Goal: Find specific page/section: Find specific page/section

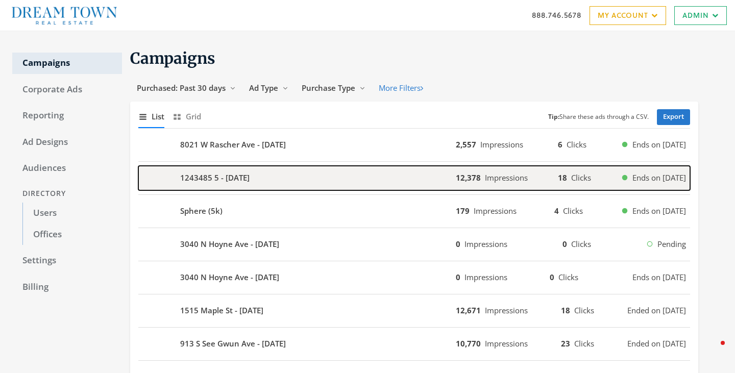
click at [213, 176] on b "1243485 5 - 2025-08-20" at bounding box center [214, 178] width 69 height 12
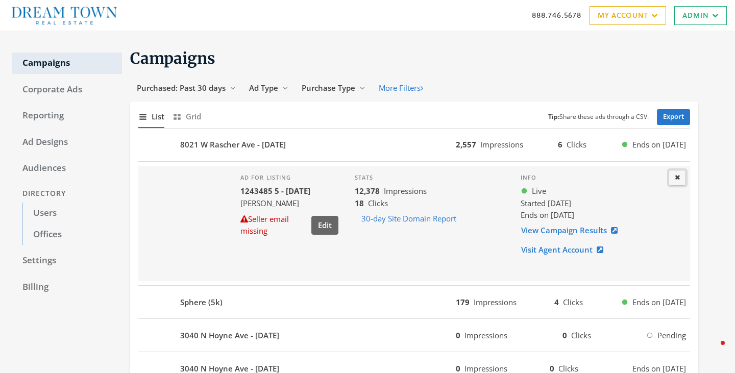
click at [683, 178] on button "Close" at bounding box center [676, 178] width 17 height 16
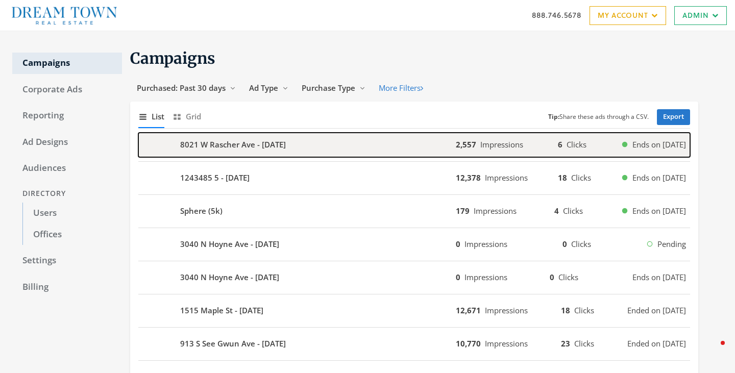
click at [378, 143] on div "8021 W Rascher Ave - 2025-08-23" at bounding box center [296, 145] width 317 height 24
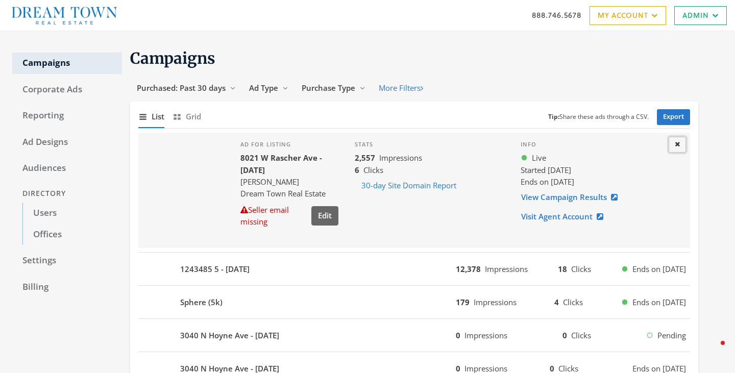
click at [677, 145] on icon at bounding box center [677, 144] width 5 height 7
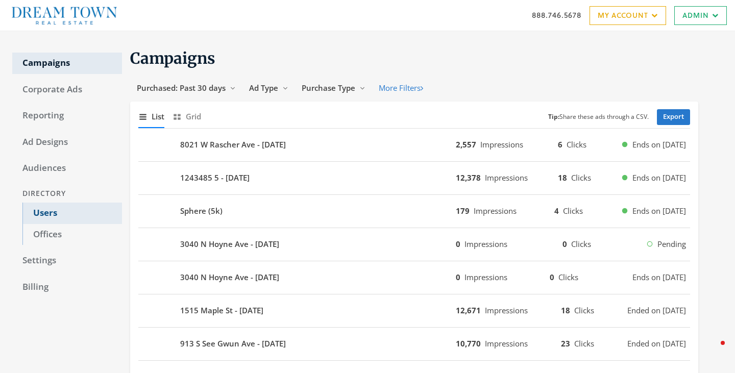
click at [42, 213] on link "Users" at bounding box center [71, 213] width 99 height 21
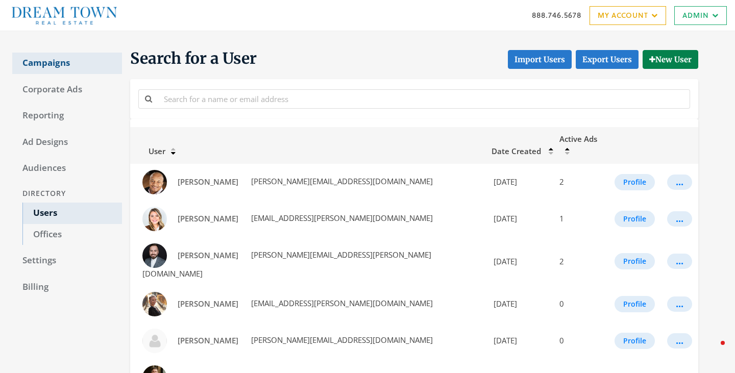
click at [52, 73] on link "Campaigns" at bounding box center [67, 63] width 110 height 21
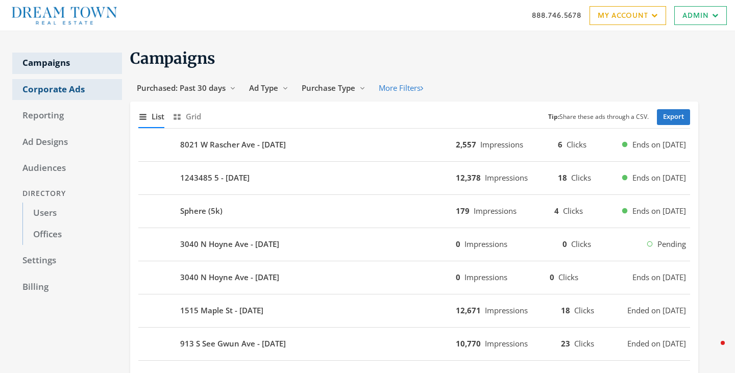
click at [57, 95] on link "Corporate Ads" at bounding box center [67, 89] width 110 height 21
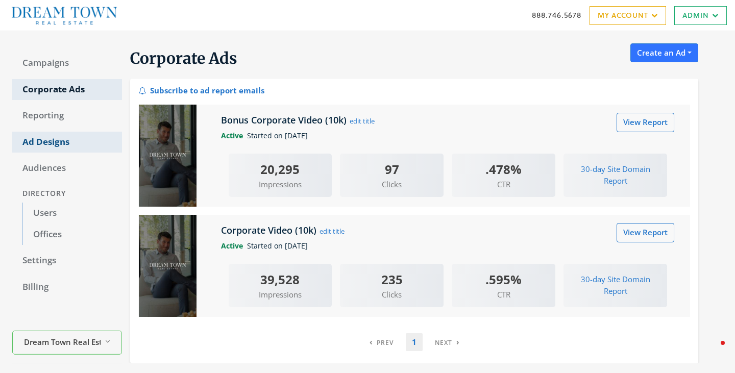
click at [57, 135] on link "Ad Designs" at bounding box center [67, 142] width 110 height 21
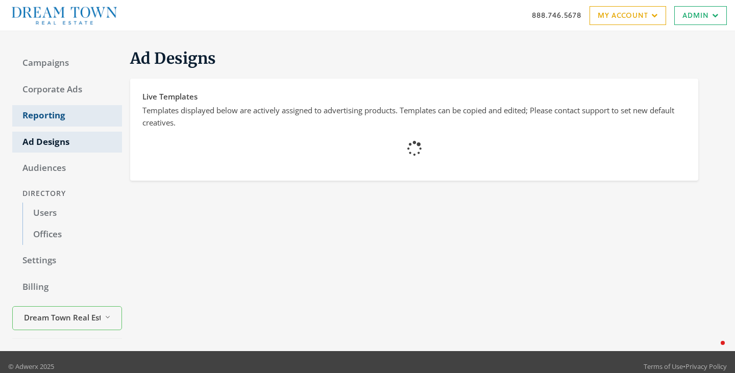
click at [55, 117] on link "Reporting" at bounding box center [67, 115] width 110 height 21
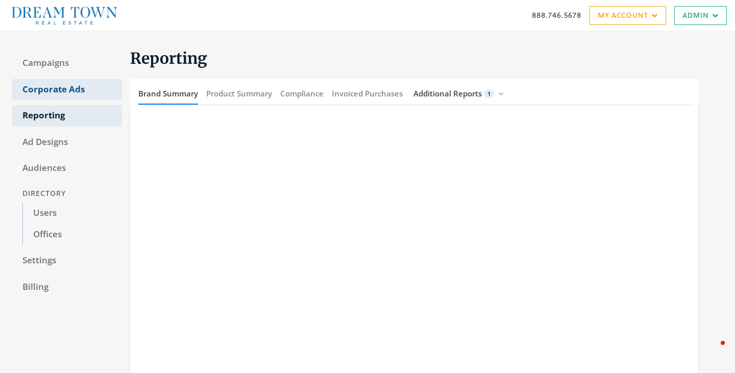
click at [65, 86] on link "Corporate Ads" at bounding box center [67, 89] width 110 height 21
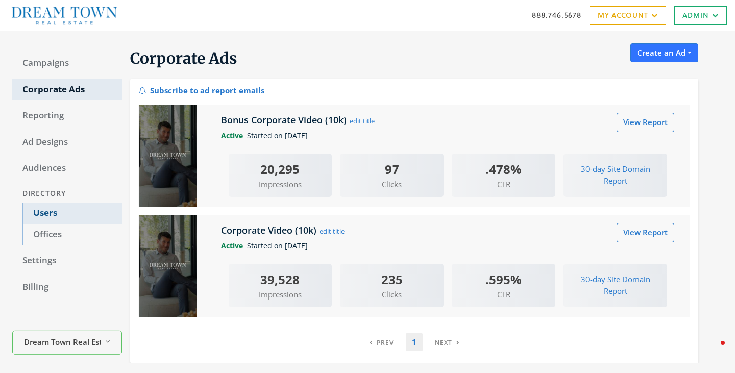
click at [46, 215] on link "Users" at bounding box center [71, 213] width 99 height 21
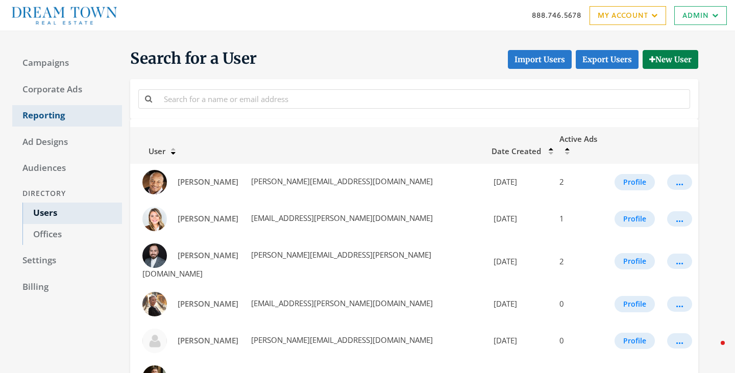
click at [41, 108] on link "Reporting" at bounding box center [67, 115] width 110 height 21
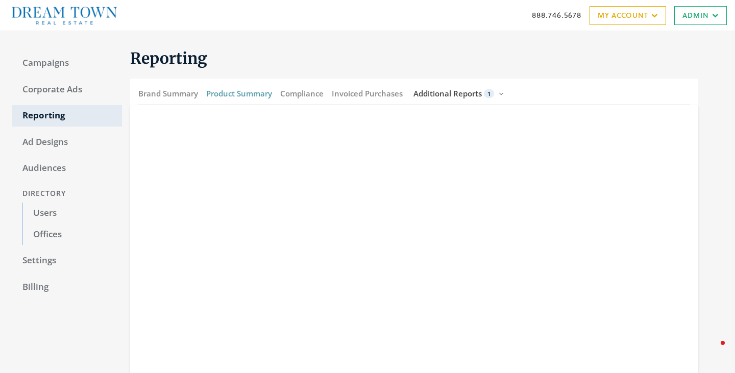
click at [241, 93] on button "Product Summary" at bounding box center [239, 94] width 66 height 22
click at [431, 94] on span "Additional Reports" at bounding box center [447, 93] width 68 height 10
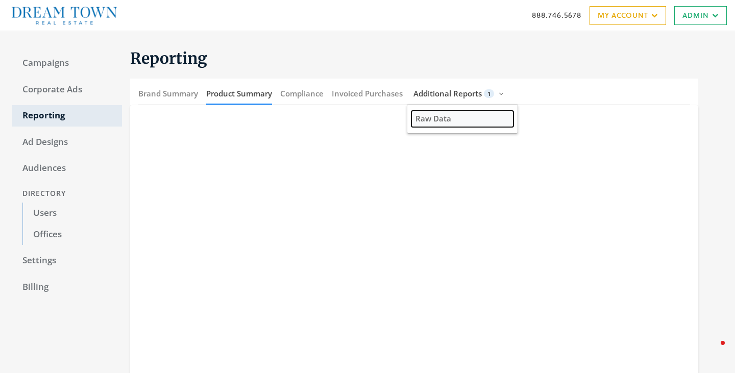
click at [431, 118] on span "Raw Data" at bounding box center [433, 118] width 36 height 10
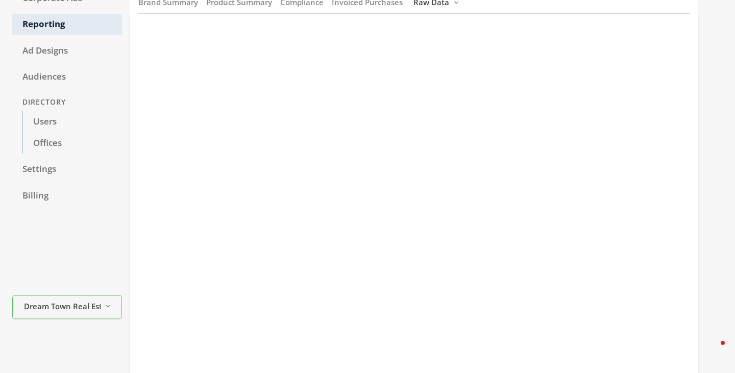
scroll to position [109, 0]
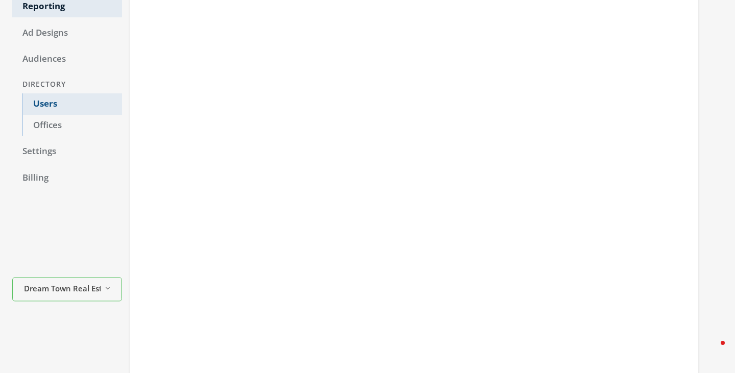
click at [52, 103] on link "Users" at bounding box center [71, 103] width 99 height 21
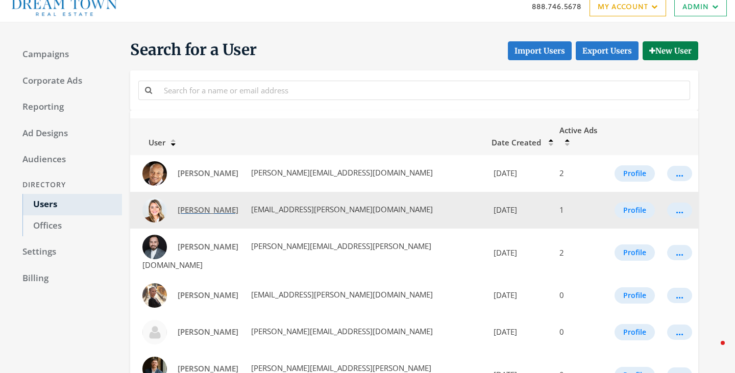
scroll to position [109, 0]
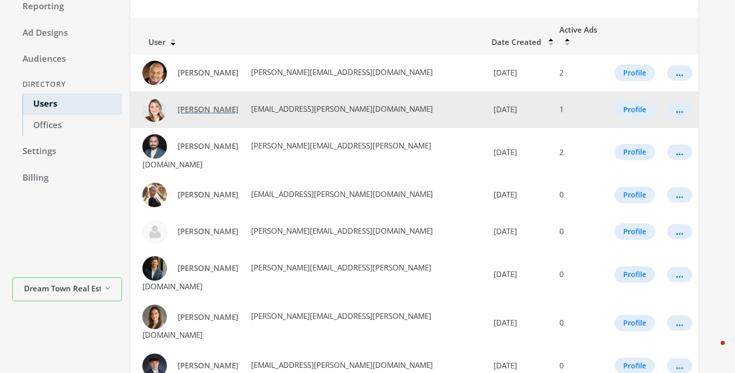
click at [215, 100] on link "Abby Powell" at bounding box center [208, 109] width 74 height 19
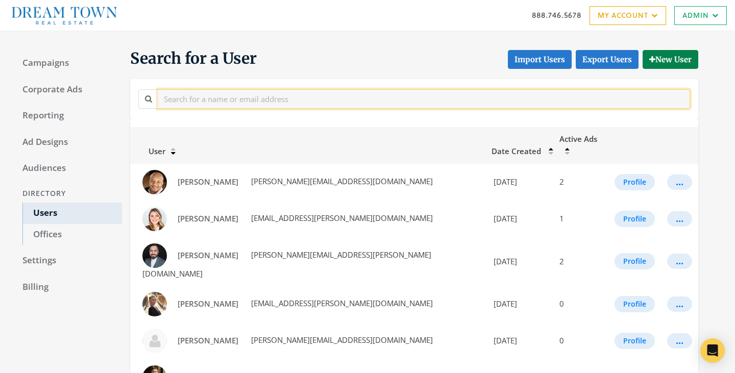
click at [225, 99] on input "text" at bounding box center [424, 98] width 532 height 19
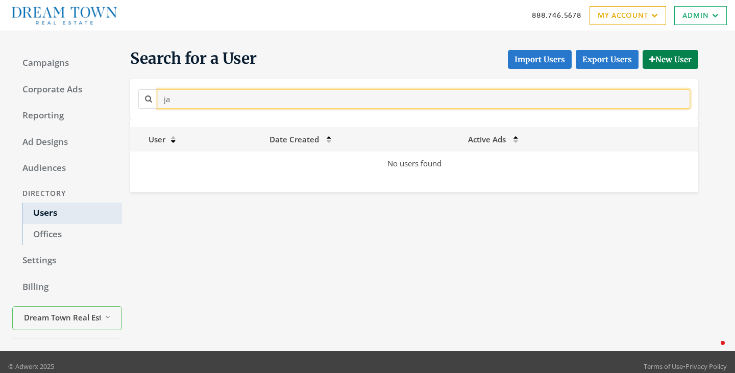
type input "j"
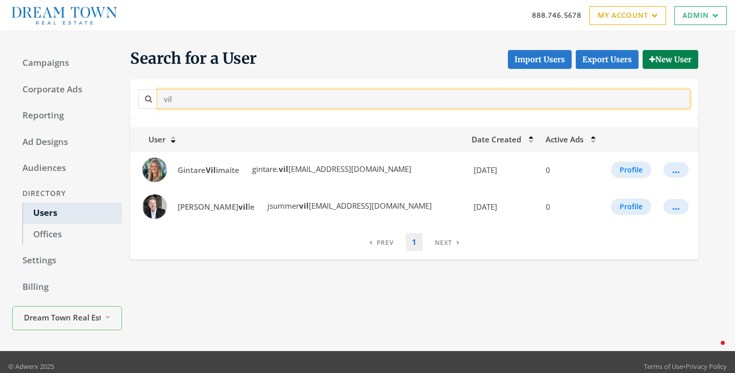
drag, startPoint x: 235, startPoint y: 103, endPoint x: 128, endPoint y: 84, distance: 108.8
click at [130, 85] on div "vil" at bounding box center [414, 98] width 568 height 39
type input "roman"
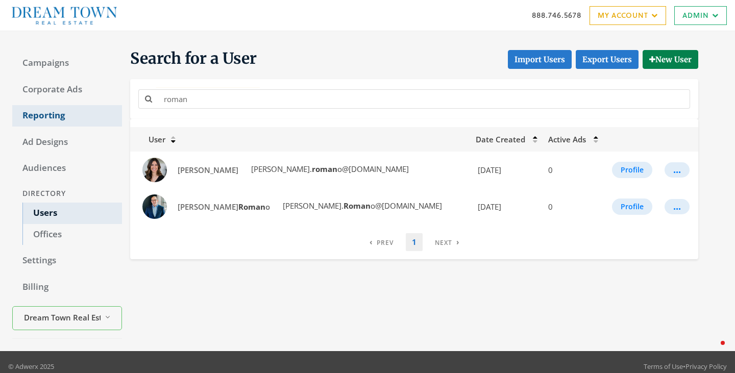
click at [45, 113] on link "Reporting" at bounding box center [67, 115] width 110 height 21
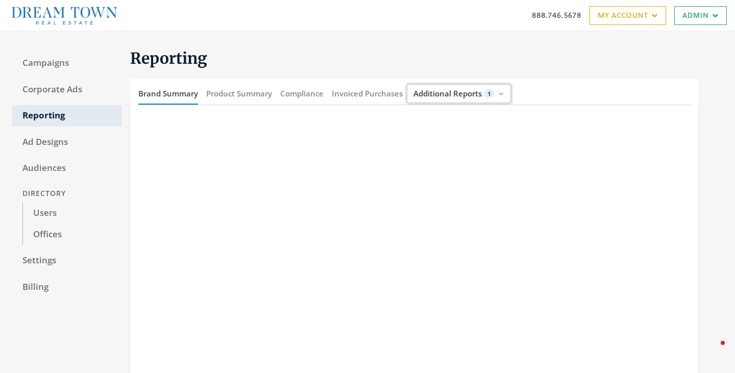
click at [442, 90] on span "Additional Reports" at bounding box center [447, 93] width 68 height 10
click at [237, 84] on button "Product Summary" at bounding box center [239, 94] width 66 height 22
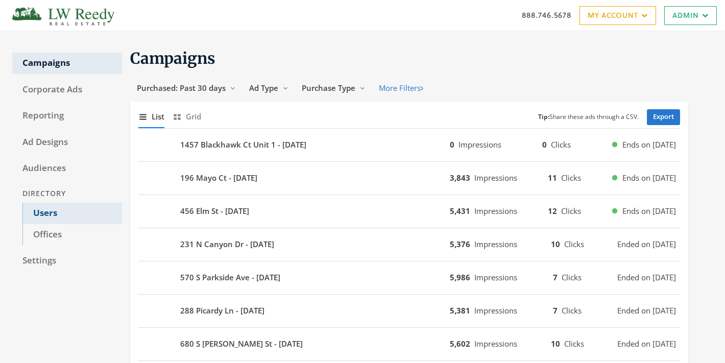
click at [53, 206] on link "Users" at bounding box center [71, 213] width 99 height 21
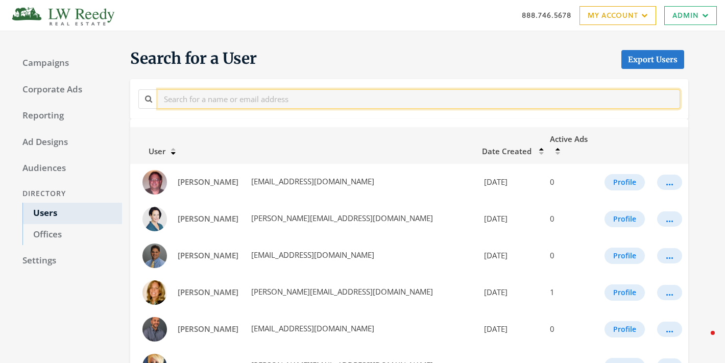
click at [218, 102] on input "text" at bounding box center [419, 98] width 522 height 19
type input "buzz"
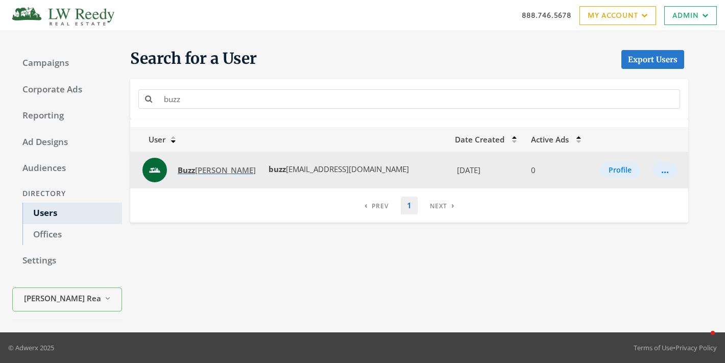
click at [215, 166] on span "Buzz Myszkowski" at bounding box center [217, 170] width 78 height 10
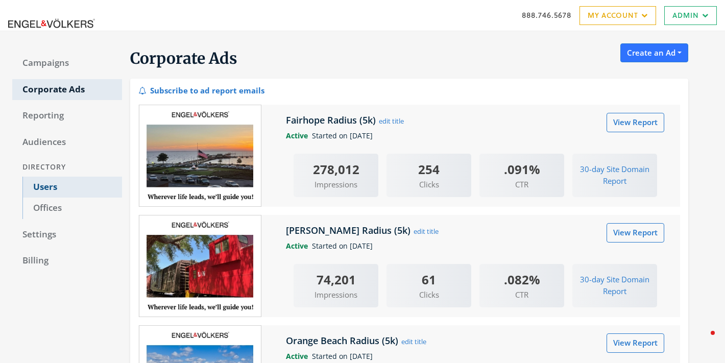
click at [49, 184] on link "Users" at bounding box center [71, 187] width 99 height 21
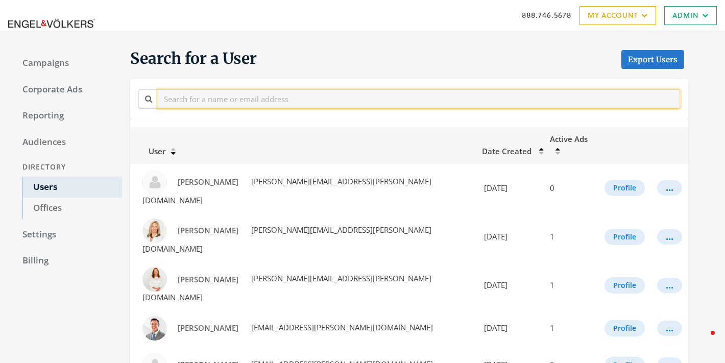
click at [337, 92] on input "text" at bounding box center [419, 98] width 522 height 19
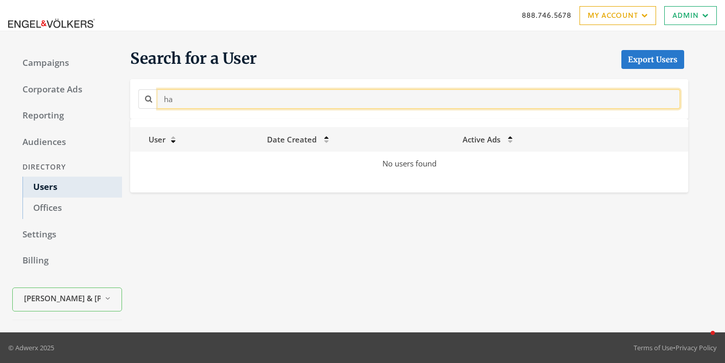
type input "h"
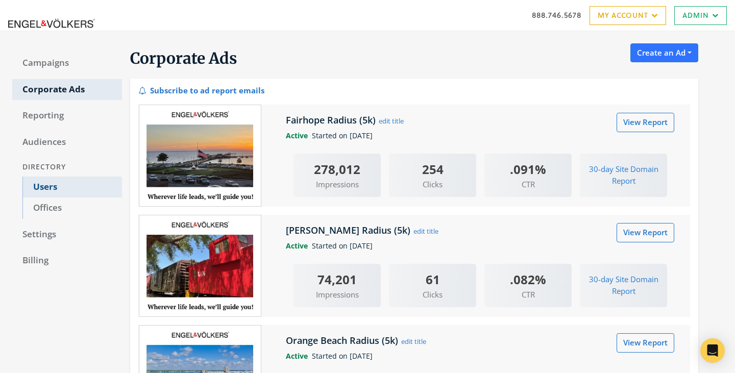
click at [56, 188] on link "Users" at bounding box center [71, 187] width 99 height 21
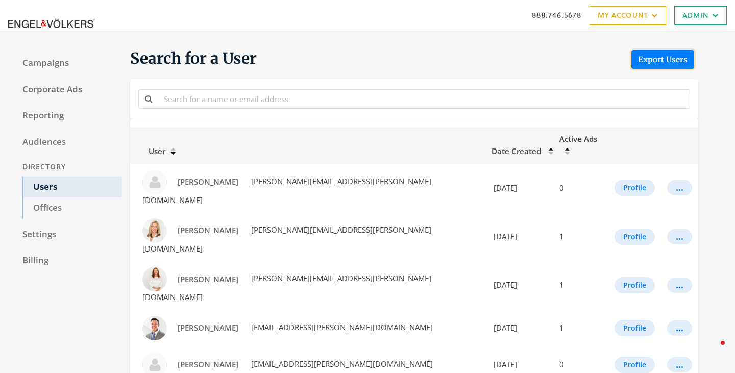
click at [669, 62] on link "Export Users" at bounding box center [662, 59] width 63 height 19
